Goal: Communication & Community: Participate in discussion

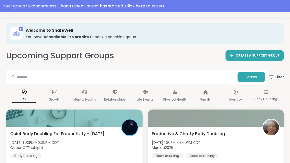
click at [178, 8] on div "Your group “ BRandomness Ohana Open Forum ” has started. Click here to enter!" at bounding box center [145, 6] width 284 height 6
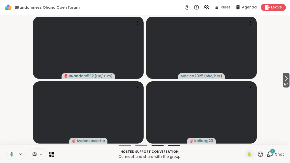
click at [16, 154] on button at bounding box center [11, 154] width 10 height 11
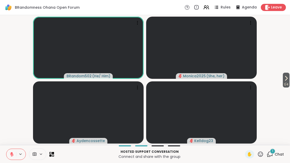
click at [276, 153] on span "Chat" at bounding box center [279, 154] width 9 height 5
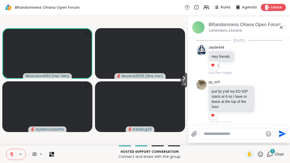
scroll to position [345, 0]
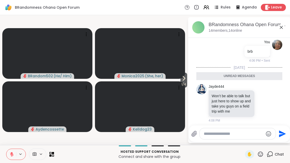
click at [262, 101] on icon at bounding box center [263, 103] width 4 height 4
click at [228, 92] on button "Select Reaction: Heart" at bounding box center [222, 95] width 10 height 10
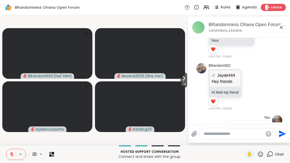
scroll to position [66, 0]
click at [282, 30] on icon at bounding box center [281, 27] width 6 height 6
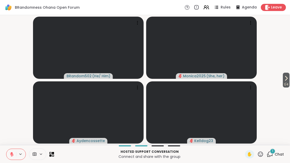
click at [276, 152] on span "Chat" at bounding box center [279, 154] width 9 height 5
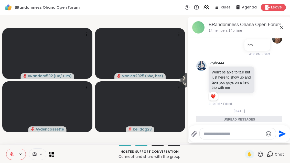
scroll to position [352, 0]
click at [262, 108] on div "[DATE]" at bounding box center [239, 110] width 86 height 5
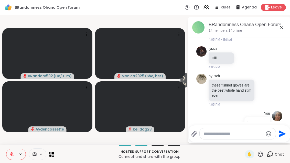
scroll to position [272, 0]
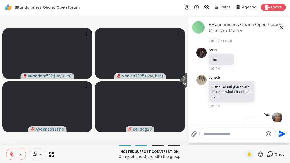
click at [279, 28] on icon at bounding box center [281, 27] width 6 height 6
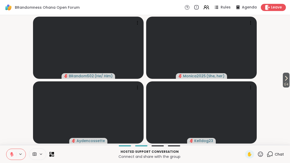
click at [51, 156] on icon at bounding box center [50, 155] width 2 height 2
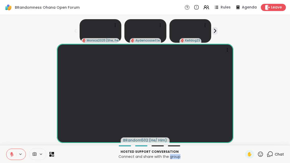
click at [263, 118] on div "BRandom502 ( He/ Him )" at bounding box center [145, 93] width 284 height 99
click at [277, 149] on div "Hosted support conversation Connect and share with the group ✋ 1 Chat" at bounding box center [145, 154] width 290 height 18
click at [272, 157] on div "1 Chat" at bounding box center [275, 154] width 17 height 8
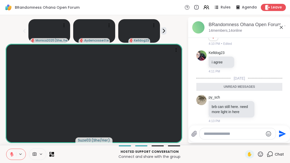
scroll to position [419, 0]
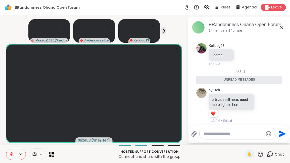
click at [284, 27] on icon at bounding box center [281, 27] width 6 height 6
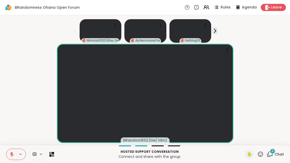
click at [15, 150] on button at bounding box center [11, 154] width 10 height 11
click at [10, 157] on button at bounding box center [11, 154] width 10 height 11
click at [269, 158] on div "4 Chat" at bounding box center [275, 154] width 17 height 8
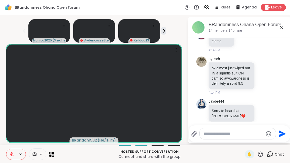
scroll to position [563, 0]
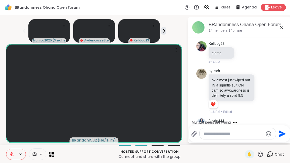
click at [266, 130] on icon at bounding box center [263, 132] width 5 height 5
click at [228, 119] on button "Select Reaction: Heart" at bounding box center [222, 124] width 10 height 10
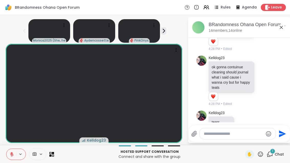
scroll to position [1686, 0]
